Goal: Task Accomplishment & Management: Complete application form

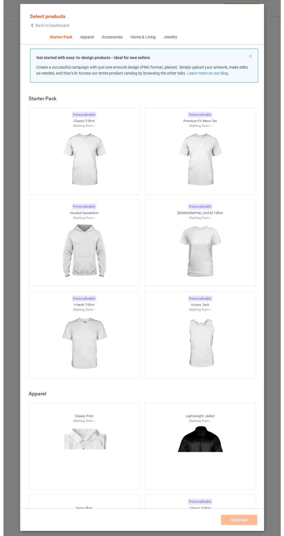
scroll to position [7, 0]
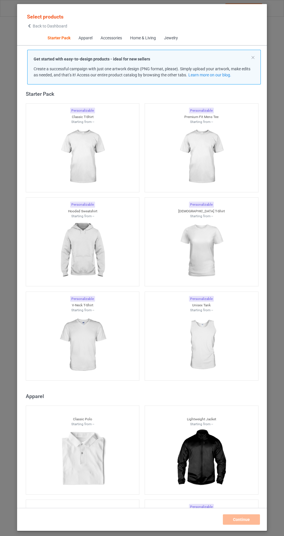
click at [100, 256] on img at bounding box center [82, 250] width 52 height 65
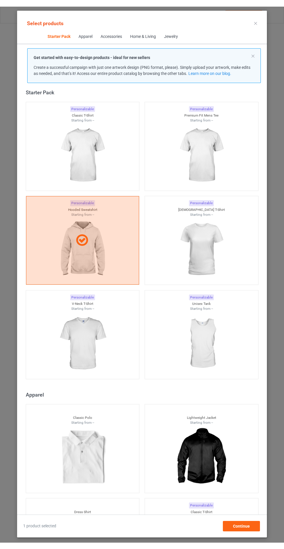
scroll to position [34, 0]
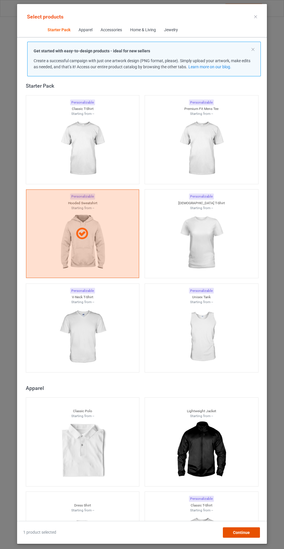
click at [247, 537] on div "Continue" at bounding box center [241, 533] width 37 height 10
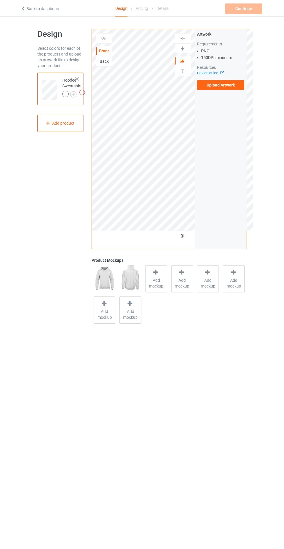
click at [155, 281] on span "Add mockup" at bounding box center [156, 284] width 21 height 12
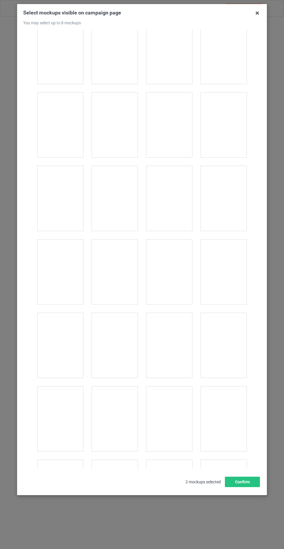
scroll to position [4671, 0]
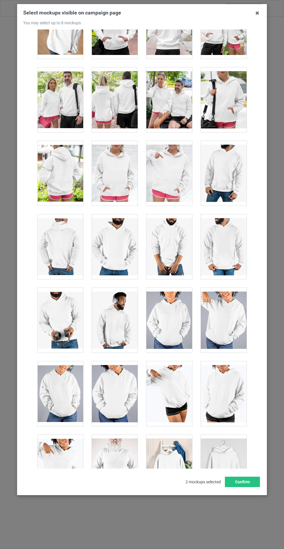
click at [119, 162] on div at bounding box center [115, 173] width 46 height 65
click at [247, 487] on button "Confirm" at bounding box center [242, 482] width 35 height 10
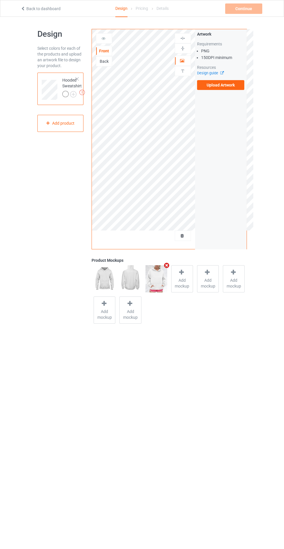
click at [0, 0] on img at bounding box center [0, 0] width 0 height 0
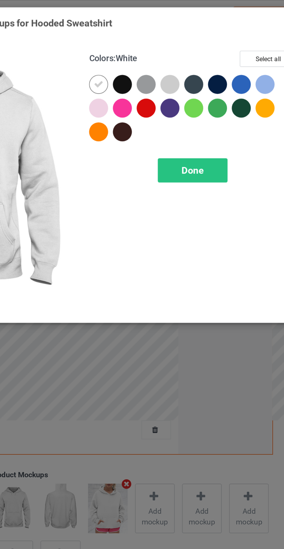
click at [164, 44] on div at bounding box center [164, 46] width 10 height 10
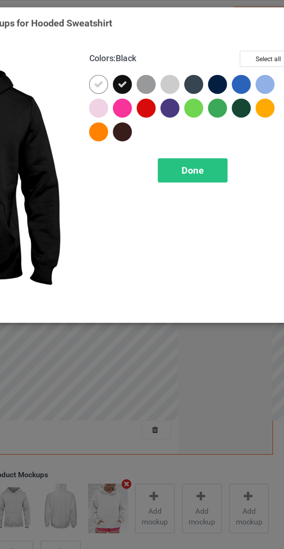
click at [179, 46] on div at bounding box center [177, 46] width 10 height 10
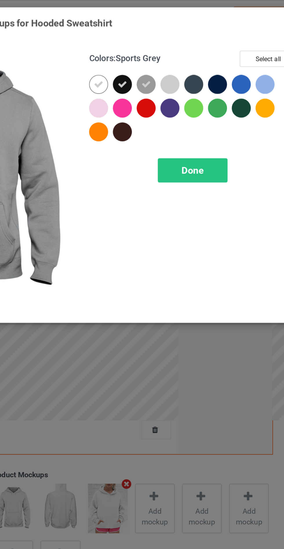
click at [204, 51] on div at bounding box center [203, 46] width 10 height 10
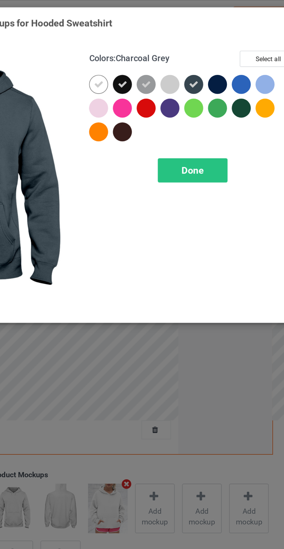
click at [219, 45] on div at bounding box center [216, 46] width 10 height 10
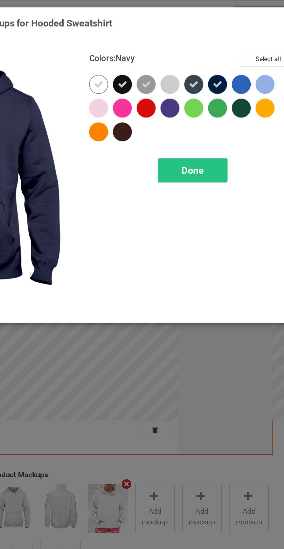
click at [231, 61] on div at bounding box center [229, 59] width 10 height 10
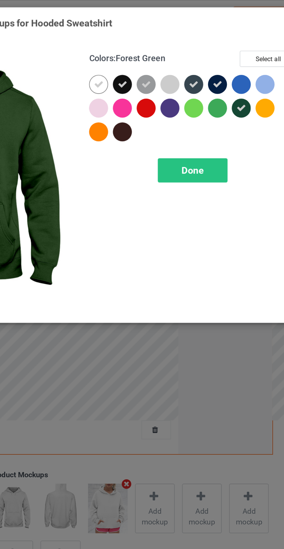
click at [190, 58] on div at bounding box center [190, 59] width 10 height 10
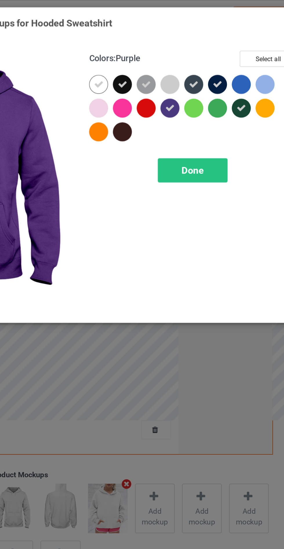
click at [163, 73] on div at bounding box center [164, 72] width 10 height 10
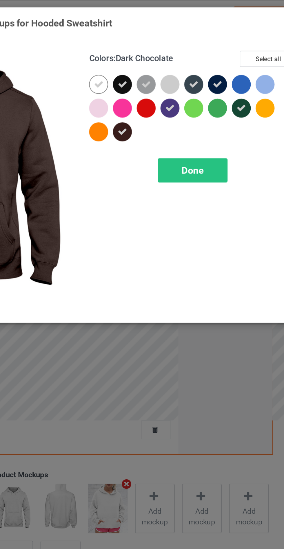
click at [203, 87] on div "Done" at bounding box center [202, 93] width 38 height 13
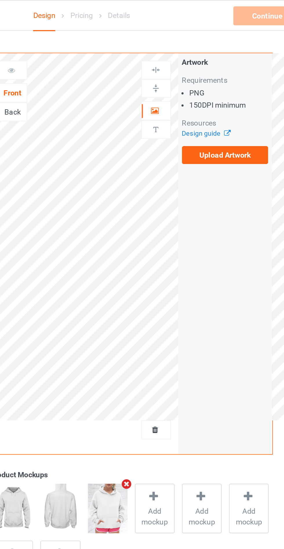
click at [220, 87] on label "Upload Artwork" at bounding box center [220, 85] width 47 height 10
click at [0, 0] on input "Upload Artwork" at bounding box center [0, 0] width 0 height 0
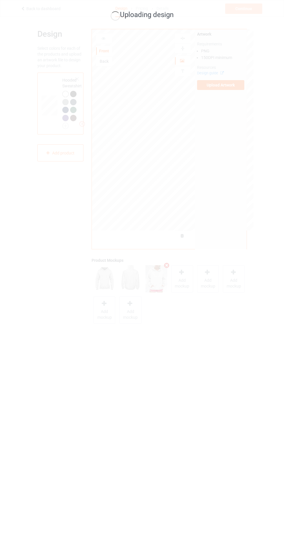
scroll to position [1, 0]
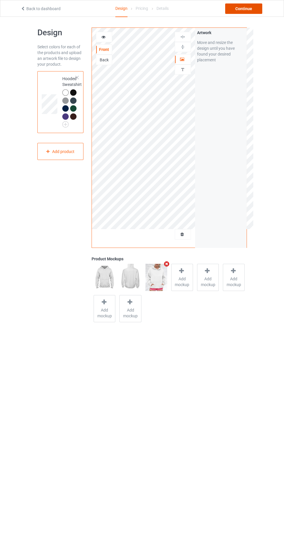
click at [251, 7] on div "Continue" at bounding box center [243, 8] width 37 height 10
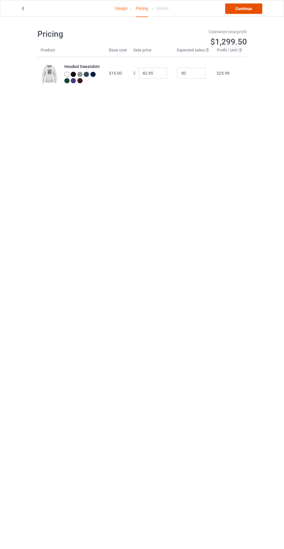
click at [249, 13] on link "Continue" at bounding box center [243, 8] width 37 height 10
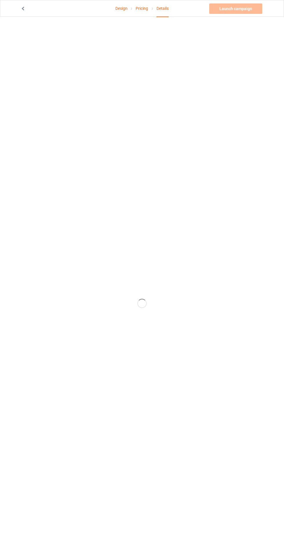
click at [23, 8] on icon at bounding box center [23, 8] width 5 height 4
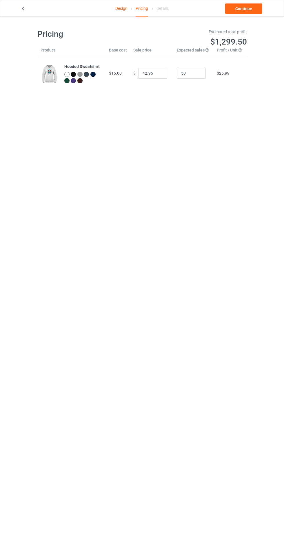
click at [23, 9] on icon at bounding box center [23, 8] width 5 height 4
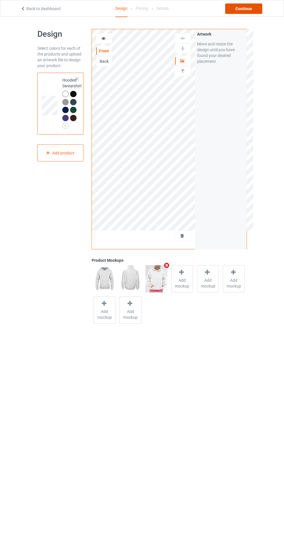
click at [249, 9] on div "Continue" at bounding box center [243, 8] width 37 height 10
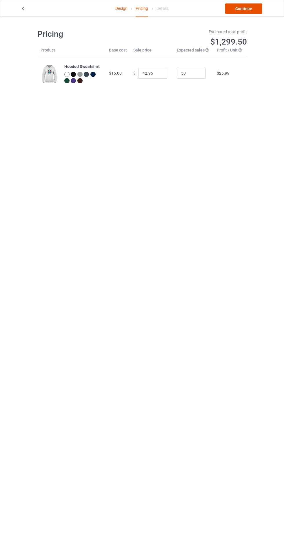
click at [249, 9] on link "Continue" at bounding box center [243, 8] width 37 height 10
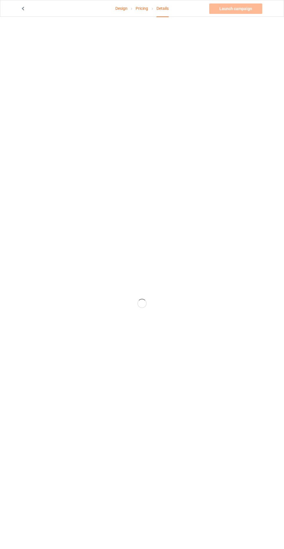
click at [23, 9] on icon at bounding box center [23, 8] width 5 height 4
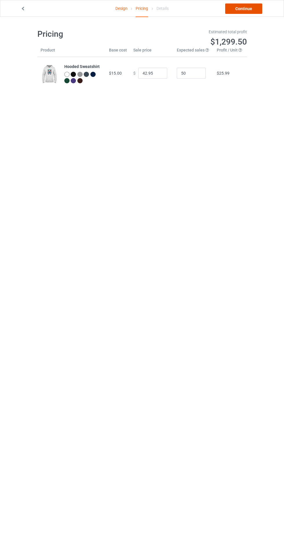
click at [244, 9] on link "Continue" at bounding box center [243, 8] width 37 height 10
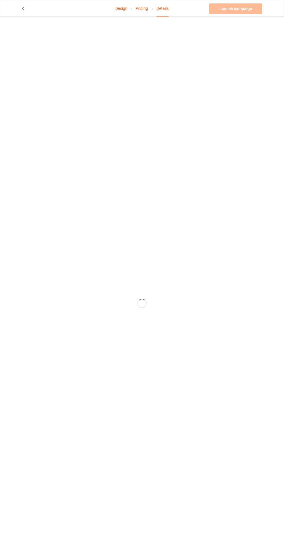
click at [22, 10] on icon at bounding box center [23, 8] width 5 height 4
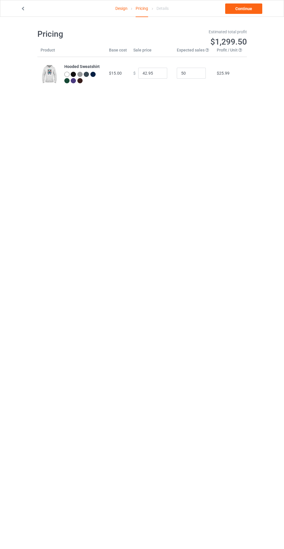
click at [23, 8] on icon at bounding box center [23, 8] width 5 height 4
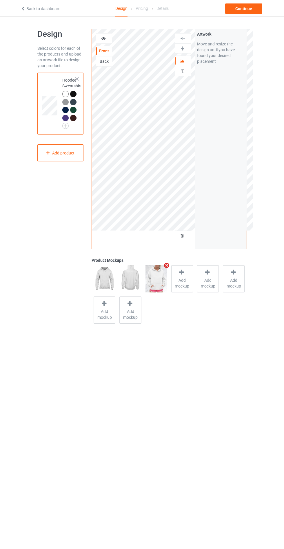
click at [178, 280] on span "Add mockup" at bounding box center [181, 284] width 21 height 12
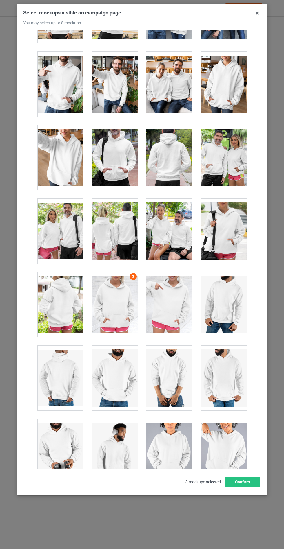
scroll to position [4525, 0]
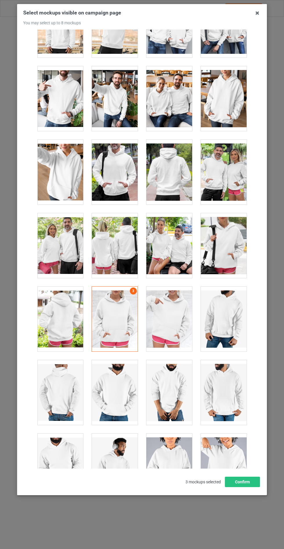
click at [223, 243] on div at bounding box center [224, 245] width 46 height 65
click at [245, 487] on button "Confirm" at bounding box center [242, 482] width 35 height 10
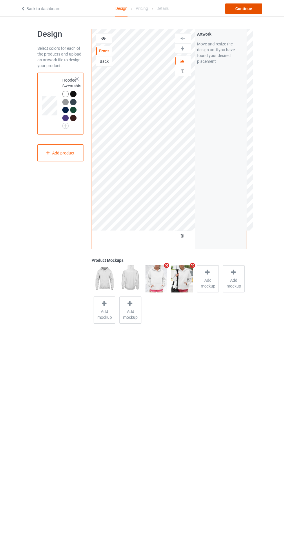
click at [249, 10] on div "Continue" at bounding box center [243, 8] width 37 height 10
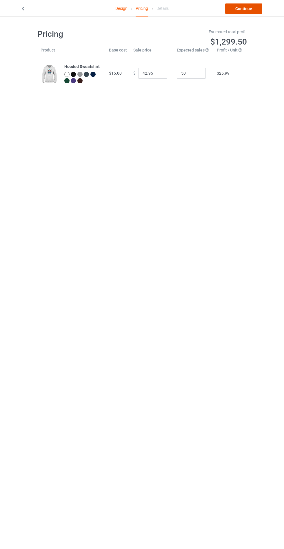
click at [242, 8] on link "Continue" at bounding box center [243, 8] width 37 height 10
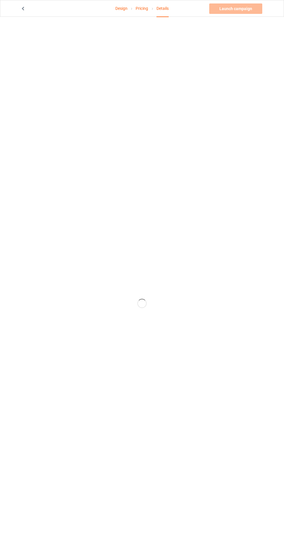
click at [145, 8] on link "Pricing" at bounding box center [141, 8] width 12 height 16
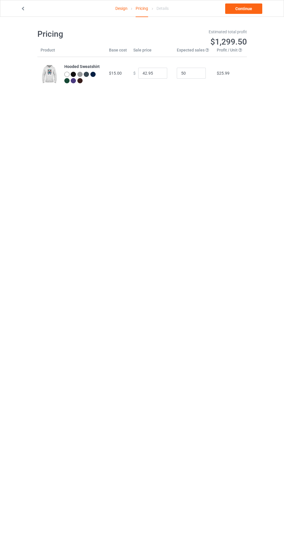
click at [115, 8] on link "Design" at bounding box center [121, 8] width 12 height 16
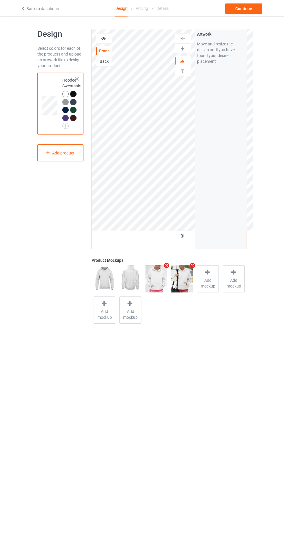
click at [104, 41] on div at bounding box center [104, 39] width 16 height 6
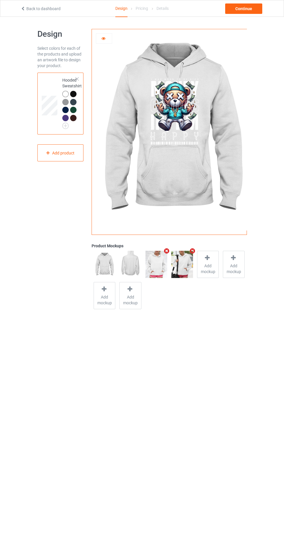
click at [76, 93] on div at bounding box center [73, 94] width 6 height 6
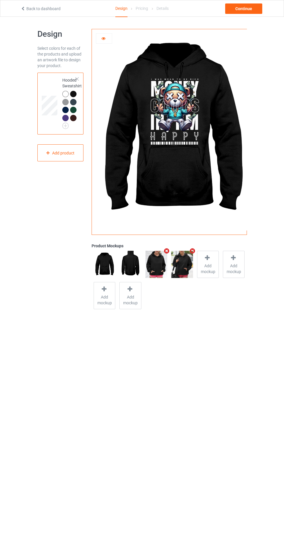
click at [150, 276] on img at bounding box center [156, 264] width 22 height 27
click at [153, 268] on img at bounding box center [156, 264] width 22 height 27
click at [243, 8] on div "Continue" at bounding box center [243, 8] width 37 height 10
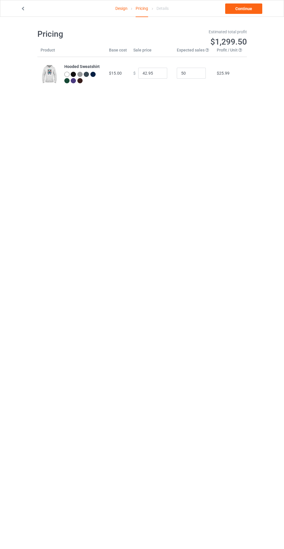
click at [71, 74] on div at bounding box center [73, 74] width 5 height 5
click at [242, 8] on link "Continue" at bounding box center [243, 8] width 37 height 10
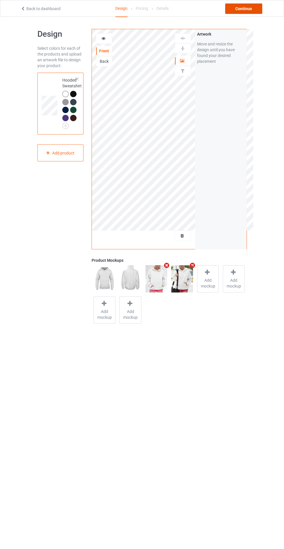
click at [248, 12] on div "Continue" at bounding box center [243, 8] width 37 height 10
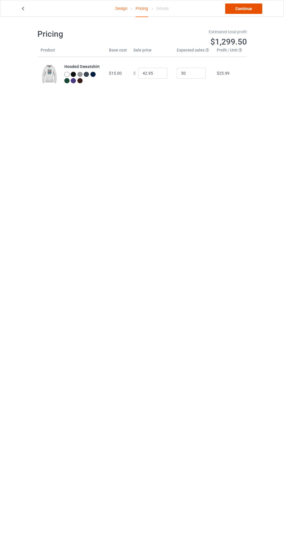
click at [246, 8] on link "Continue" at bounding box center [243, 8] width 37 height 10
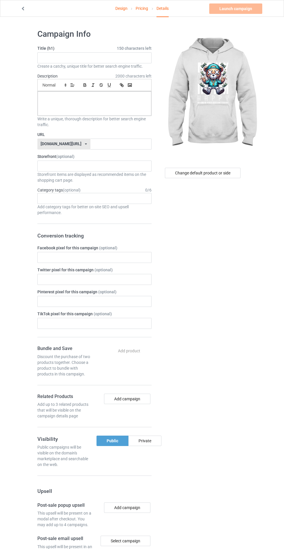
click at [149, 437] on div "Private" at bounding box center [144, 441] width 33 height 10
click at [111, 49] on label "Title (h1) 150 characters left" at bounding box center [94, 48] width 114 height 6
click at [68, 58] on input "text" at bounding box center [94, 57] width 114 height 11
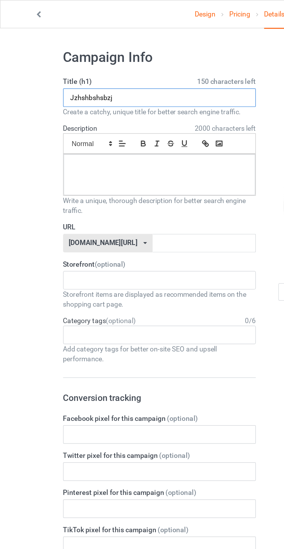
type input "Jzhshbshsbzj"
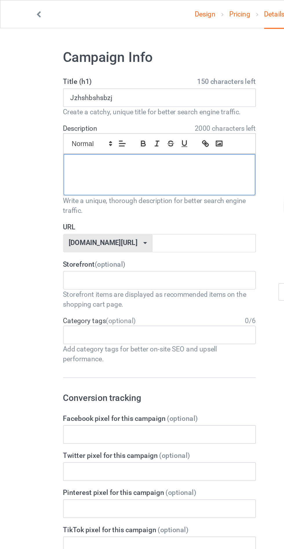
click at [65, 102] on div at bounding box center [94, 103] width 113 height 24
click at [90, 142] on input "text" at bounding box center [120, 144] width 61 height 11
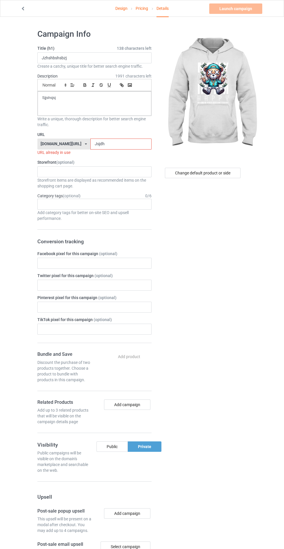
click at [251, 266] on div "Design Pricing Details Launch campaign Invalid campaign URL Campaign Info Title…" at bounding box center [142, 354] width 284 height 675
click at [113, 144] on input "Jsjdh" at bounding box center [120, 144] width 61 height 11
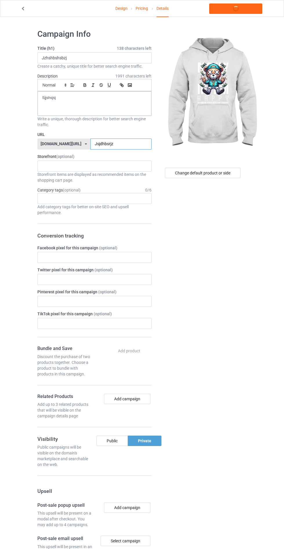
type input "Jsjdhbsrjz"
click at [241, 267] on div "Change default product or side" at bounding box center [202, 351] width 95 height 653
click at [246, 8] on link "Launch campaign" at bounding box center [235, 8] width 53 height 10
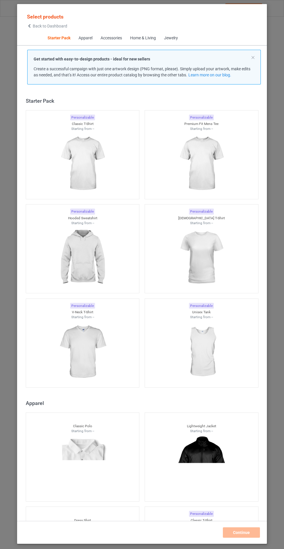
scroll to position [7, 0]
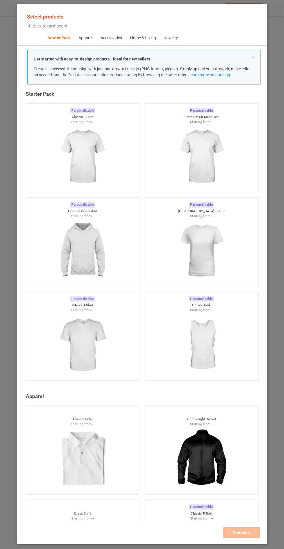
click at [85, 251] on img at bounding box center [82, 250] width 52 height 65
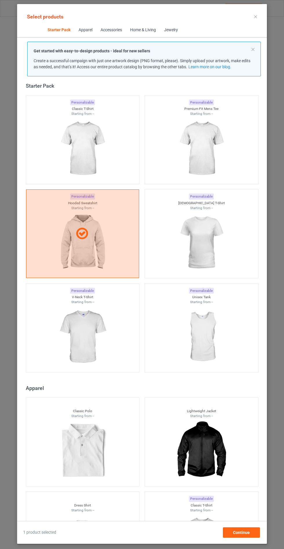
scroll to position [34, 0]
click at [248, 532] on span "Continue" at bounding box center [241, 532] width 17 height 5
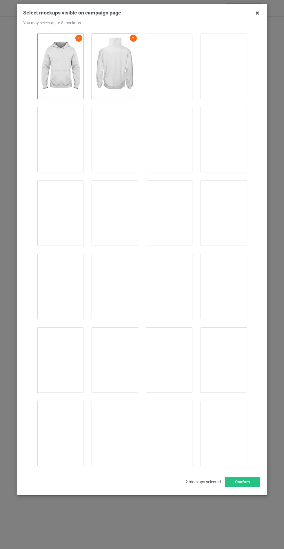
scroll to position [4671, 0]
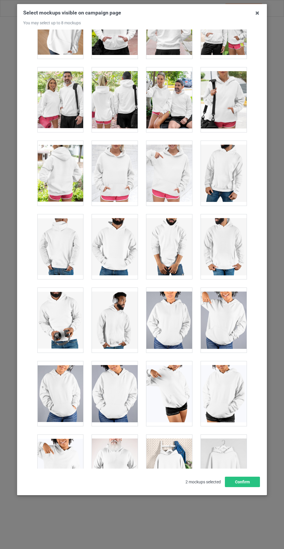
click at [130, 176] on div at bounding box center [115, 173] width 46 height 65
click at [252, 487] on button "Confirm" at bounding box center [242, 482] width 35 height 10
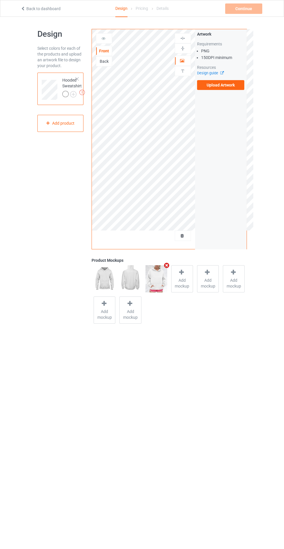
click at [0, 0] on img at bounding box center [0, 0] width 0 height 0
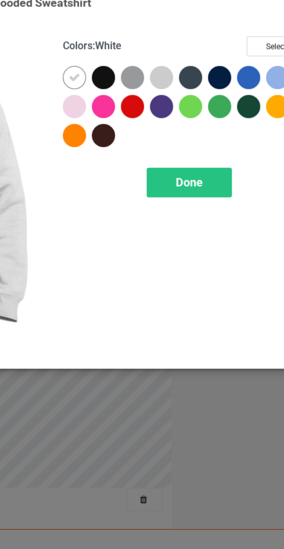
click at [164, 45] on div at bounding box center [164, 46] width 10 height 10
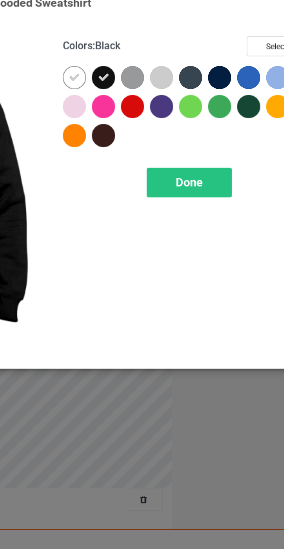
click at [173, 44] on div at bounding box center [177, 46] width 10 height 10
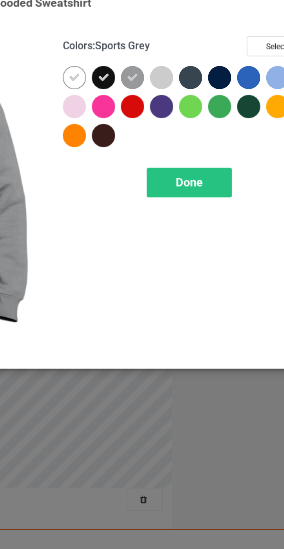
click at [198, 46] on div at bounding box center [203, 46] width 10 height 10
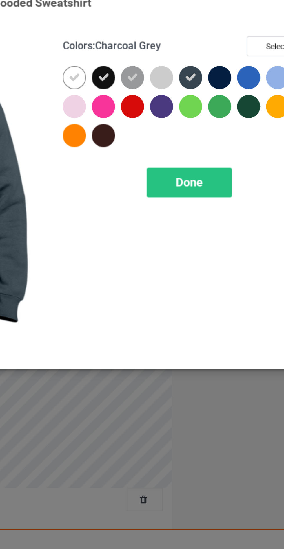
click at [216, 44] on div at bounding box center [216, 46] width 10 height 10
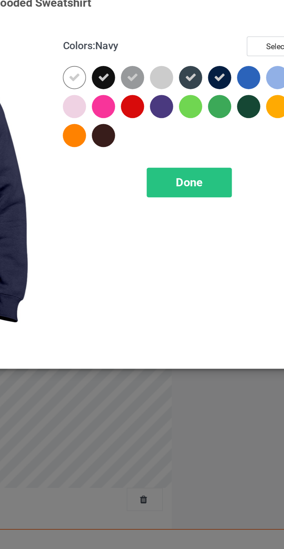
click at [188, 59] on div at bounding box center [190, 59] width 10 height 10
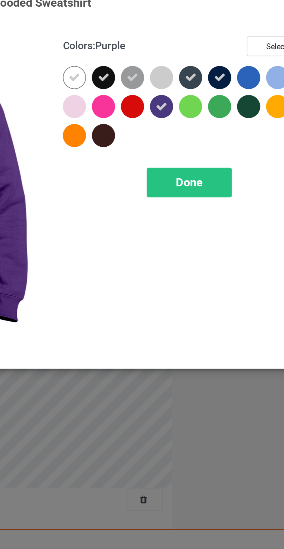
click at [163, 73] on div at bounding box center [164, 72] width 10 height 10
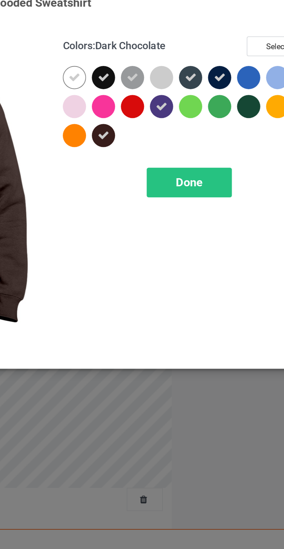
click at [206, 94] on span "Done" at bounding box center [202, 93] width 12 height 6
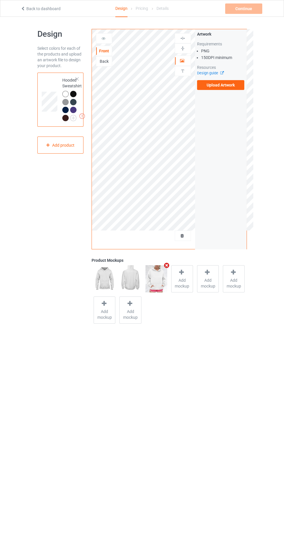
scroll to position [1, 0]
click at [221, 84] on label "Upload Artwork" at bounding box center [220, 84] width 47 height 10
click at [0, 0] on input "Upload Artwork" at bounding box center [0, 0] width 0 height 0
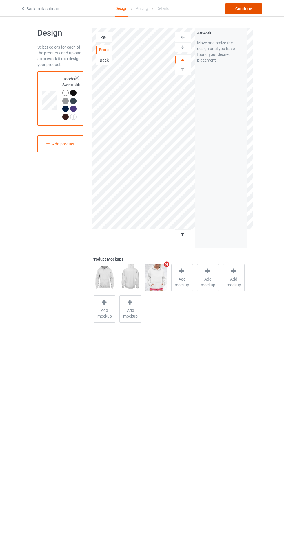
click at [244, 10] on div "Continue" at bounding box center [243, 8] width 37 height 10
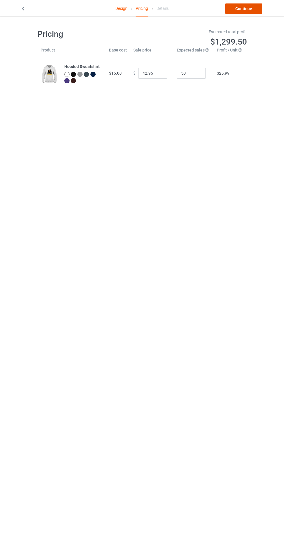
click at [255, 9] on link "Continue" at bounding box center [243, 8] width 37 height 10
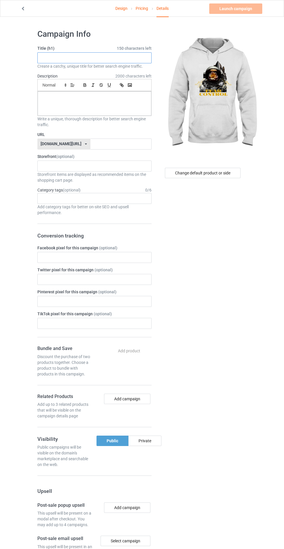
click at [111, 56] on input "text" at bounding box center [94, 57] width 114 height 11
type input "Agsgsgdhhdhdhd"
click at [69, 105] on div at bounding box center [94, 103] width 113 height 24
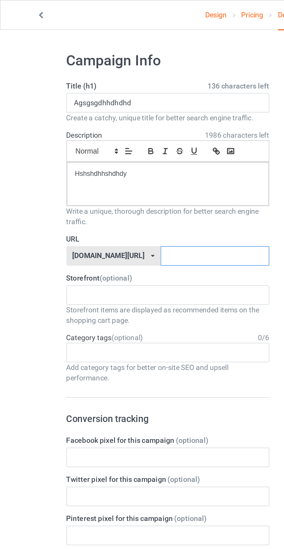
click at [90, 142] on input "text" at bounding box center [120, 144] width 61 height 11
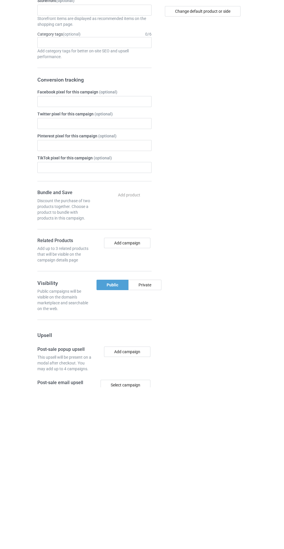
click at [146, 451] on div "Private" at bounding box center [144, 447] width 33 height 10
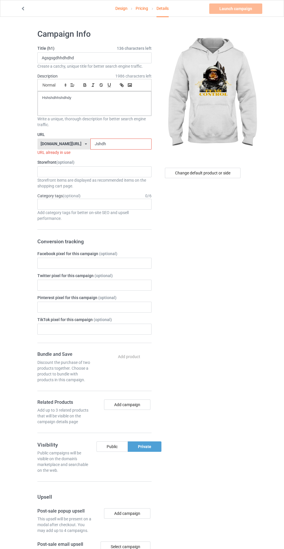
click at [129, 135] on label "URL" at bounding box center [94, 135] width 114 height 6
click at [114, 144] on input "Jshdh" at bounding box center [120, 144] width 61 height 11
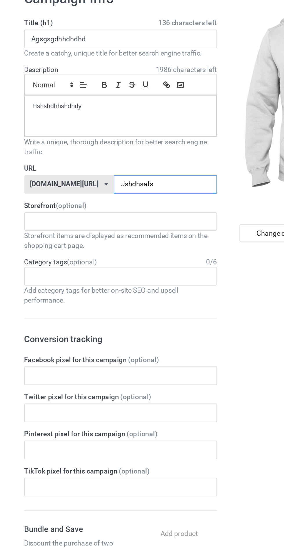
type input "Jshdhsafs"
click at [176, 211] on div "Change default product or side" at bounding box center [202, 351] width 95 height 653
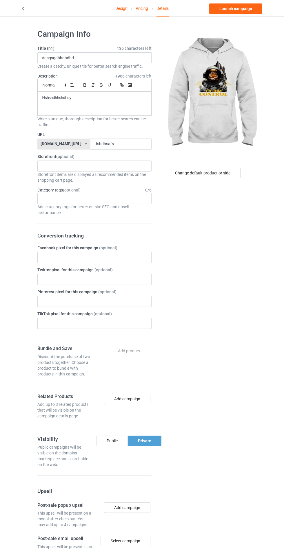
click at [242, 275] on div "Change default product or side" at bounding box center [202, 351] width 95 height 653
click at [245, 8] on link "Launch campaign" at bounding box center [235, 8] width 53 height 10
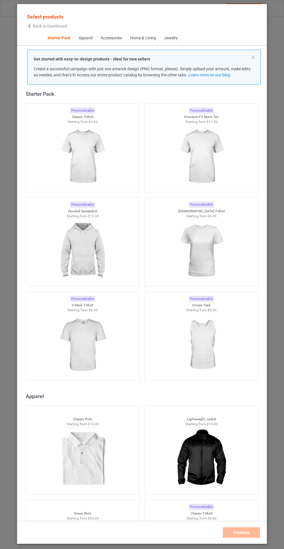
click at [102, 253] on img at bounding box center [82, 250] width 52 height 65
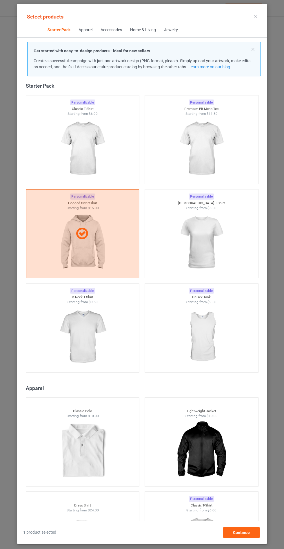
scroll to position [34, 0]
click at [259, 532] on div "Continue" at bounding box center [241, 533] width 37 height 10
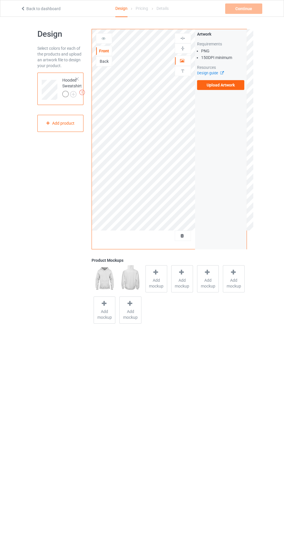
click at [159, 286] on span "Add mockup" at bounding box center [156, 284] width 21 height 12
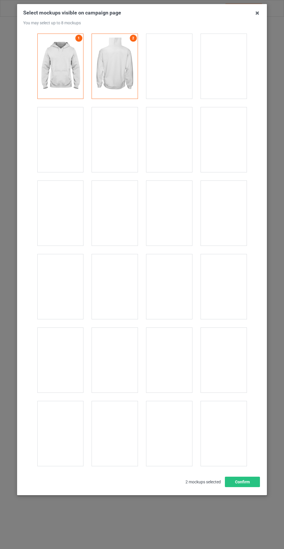
scroll to position [4671, 0]
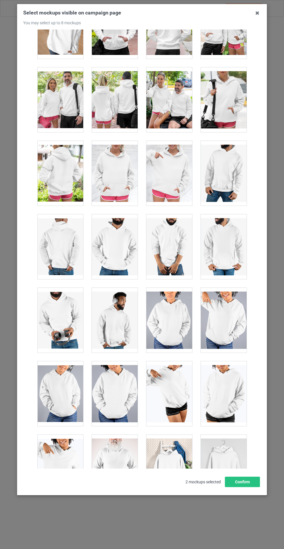
click at [123, 162] on div at bounding box center [115, 173] width 46 height 65
click at [252, 487] on button "Confirm" at bounding box center [242, 482] width 35 height 10
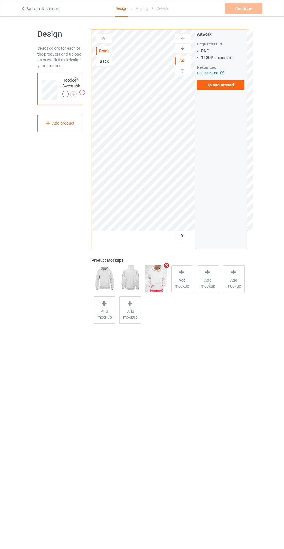
click at [0, 0] on img at bounding box center [0, 0] width 0 height 0
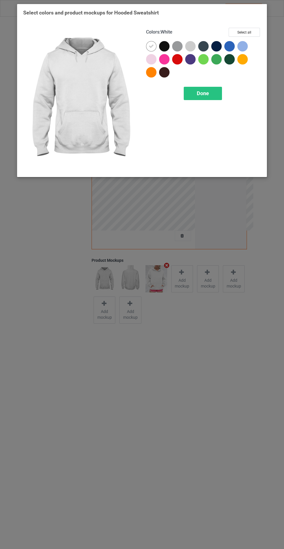
click at [164, 45] on div at bounding box center [164, 46] width 10 height 10
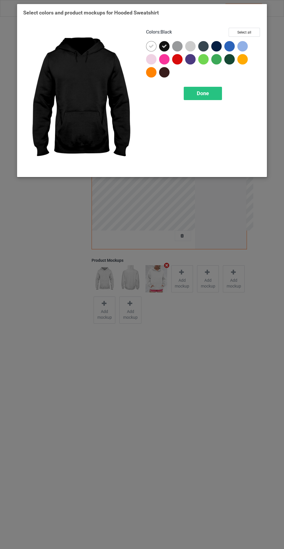
click at [179, 43] on div at bounding box center [177, 46] width 10 height 10
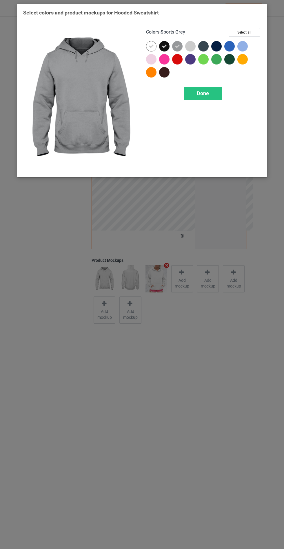
click at [205, 46] on div at bounding box center [203, 46] width 10 height 10
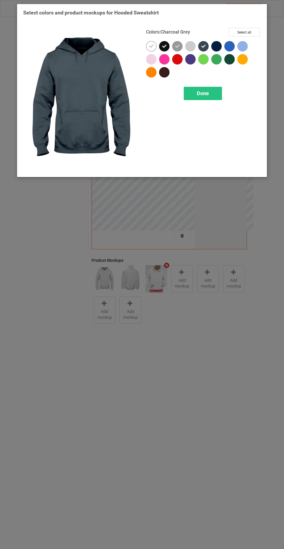
click at [220, 44] on div at bounding box center [216, 46] width 10 height 10
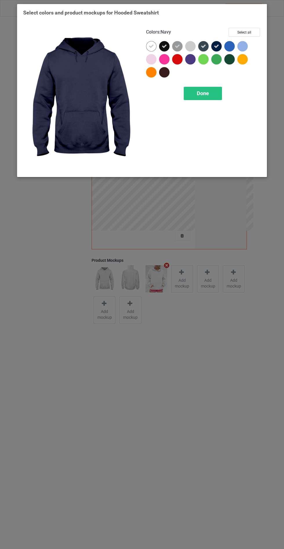
click at [165, 74] on div at bounding box center [164, 72] width 10 height 10
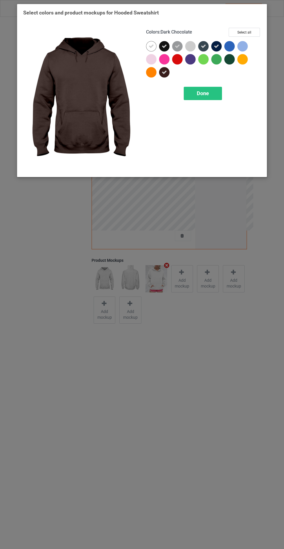
click at [200, 57] on div at bounding box center [203, 59] width 10 height 10
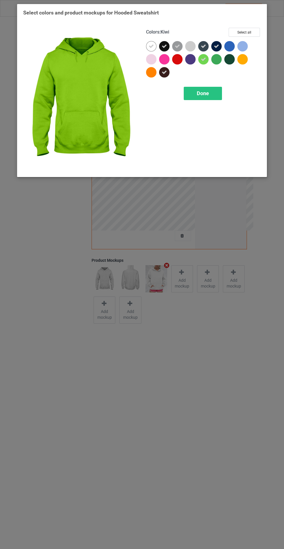
click at [203, 64] on div at bounding box center [204, 60] width 13 height 13
click at [191, 59] on div at bounding box center [190, 59] width 10 height 10
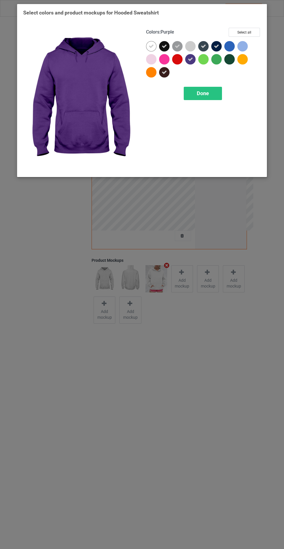
click at [205, 89] on div "Done" at bounding box center [202, 93] width 38 height 13
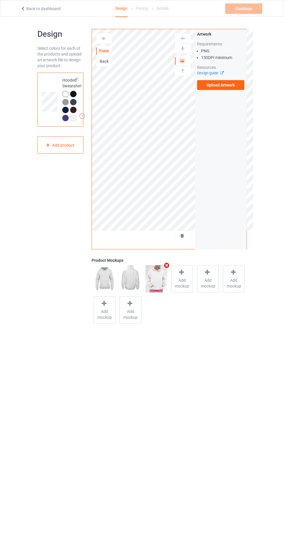
click at [232, 82] on label "Upload Artwork" at bounding box center [220, 85] width 47 height 10
click at [0, 0] on input "Upload Artwork" at bounding box center [0, 0] width 0 height 0
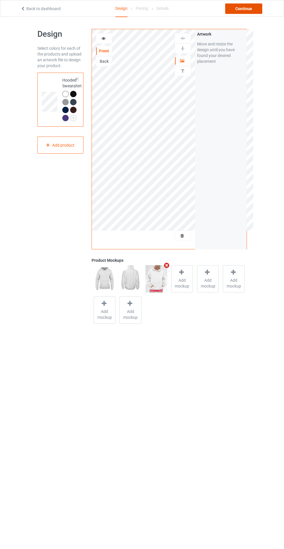
click at [245, 7] on div "Continue" at bounding box center [243, 8] width 37 height 10
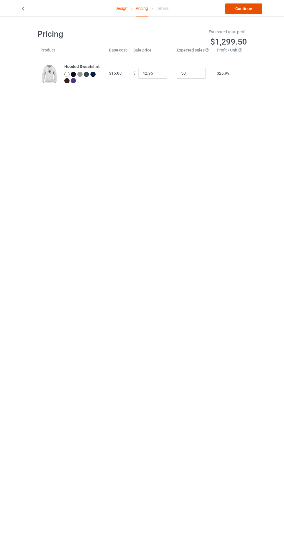
click at [243, 12] on link "Continue" at bounding box center [243, 8] width 37 height 10
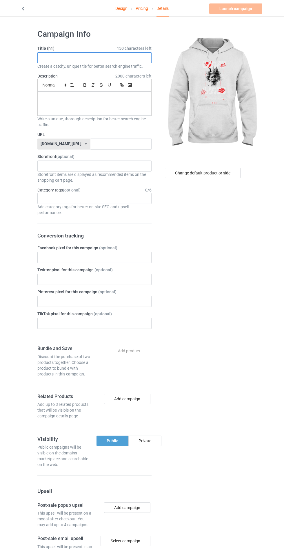
click at [129, 58] on input "text" at bounding box center [94, 57] width 114 height 11
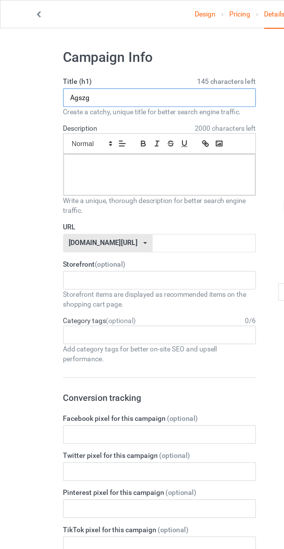
type input "Agszg"
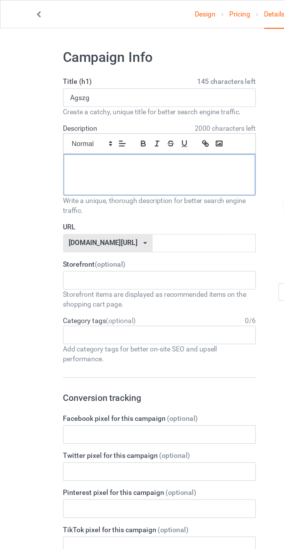
click at [63, 107] on div at bounding box center [94, 103] width 113 height 24
click at [93, 146] on input "text" at bounding box center [120, 144] width 61 height 11
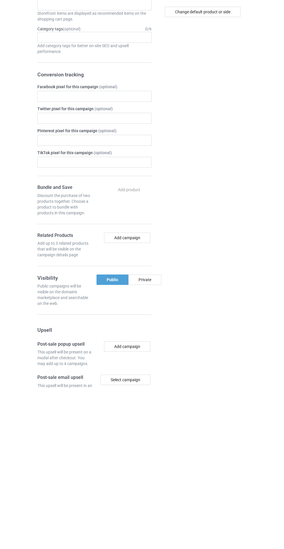
type input "Asfarhgeag"
click at [150, 438] on div "Private" at bounding box center [144, 441] width 33 height 10
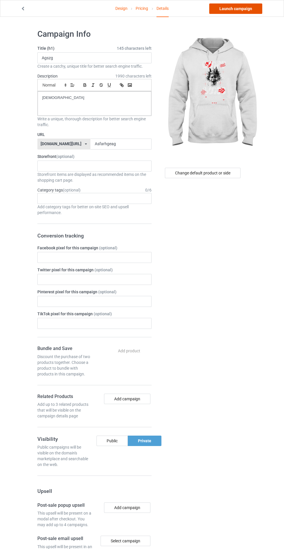
click at [238, 10] on link "Launch campaign" at bounding box center [235, 8] width 53 height 10
